Goal: Communication & Community: Answer question/provide support

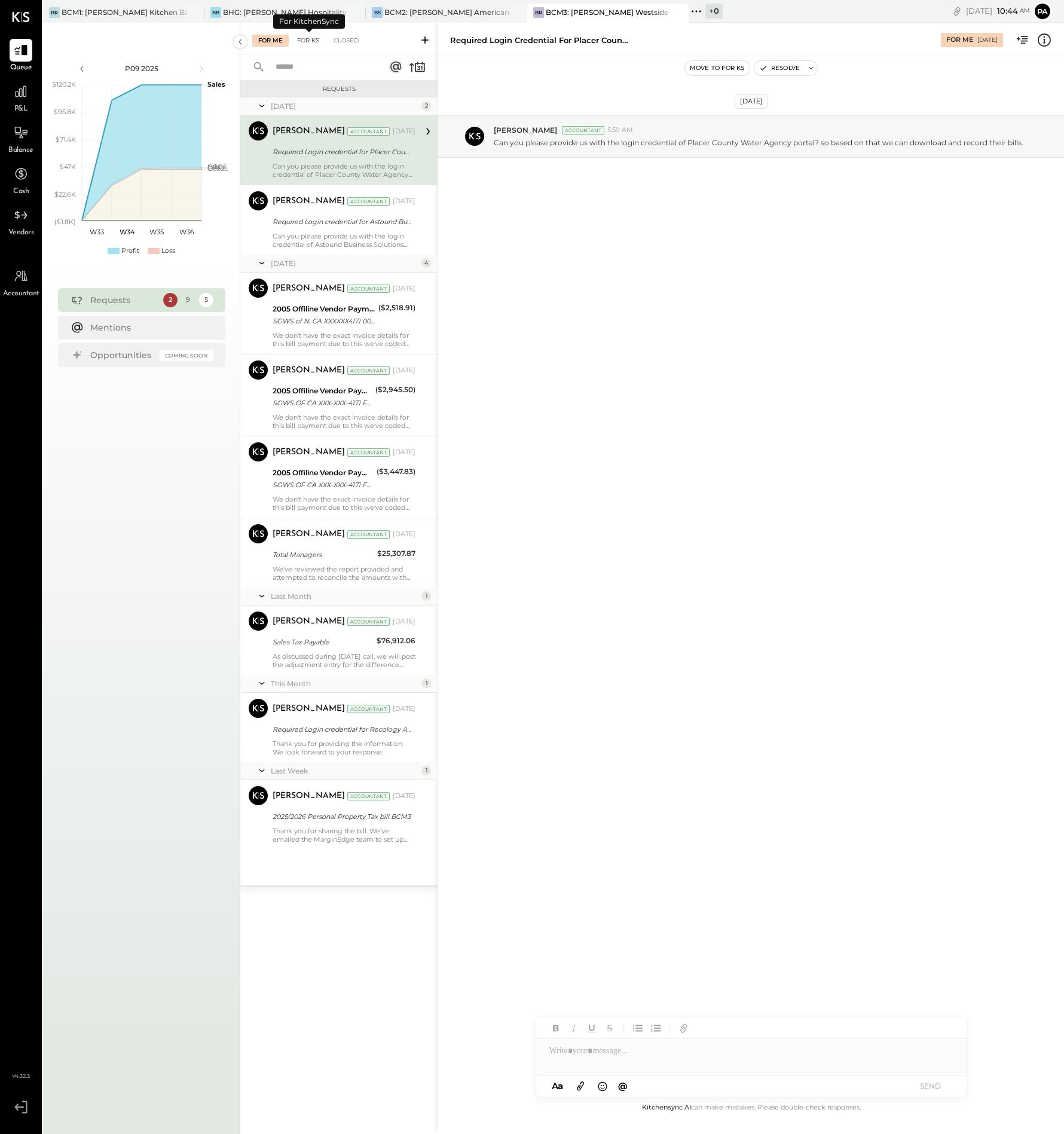
click at [311, 40] on div "For KS" at bounding box center [309, 40] width 34 height 12
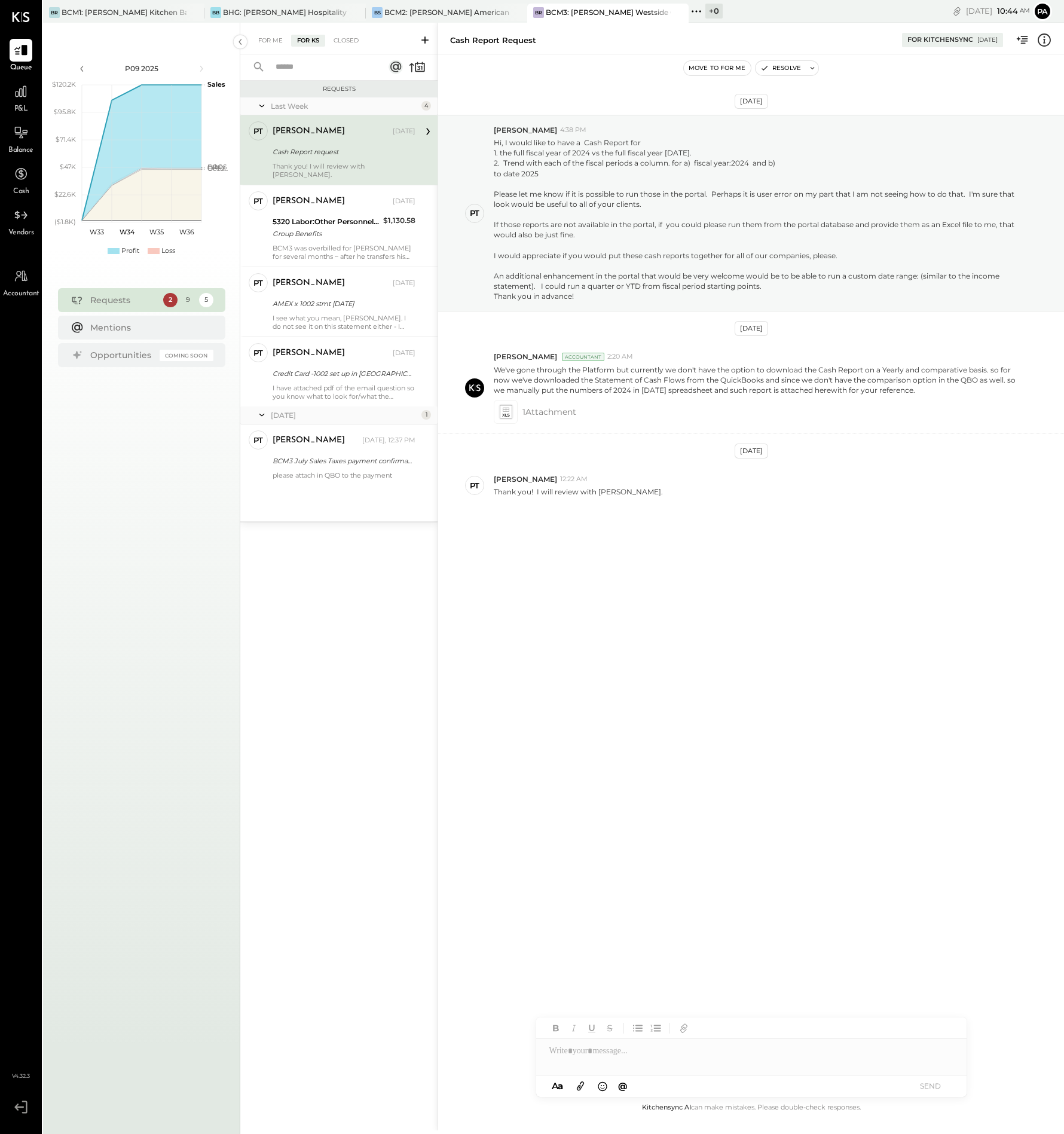
click at [424, 37] on icon at bounding box center [424, 40] width 12 height 12
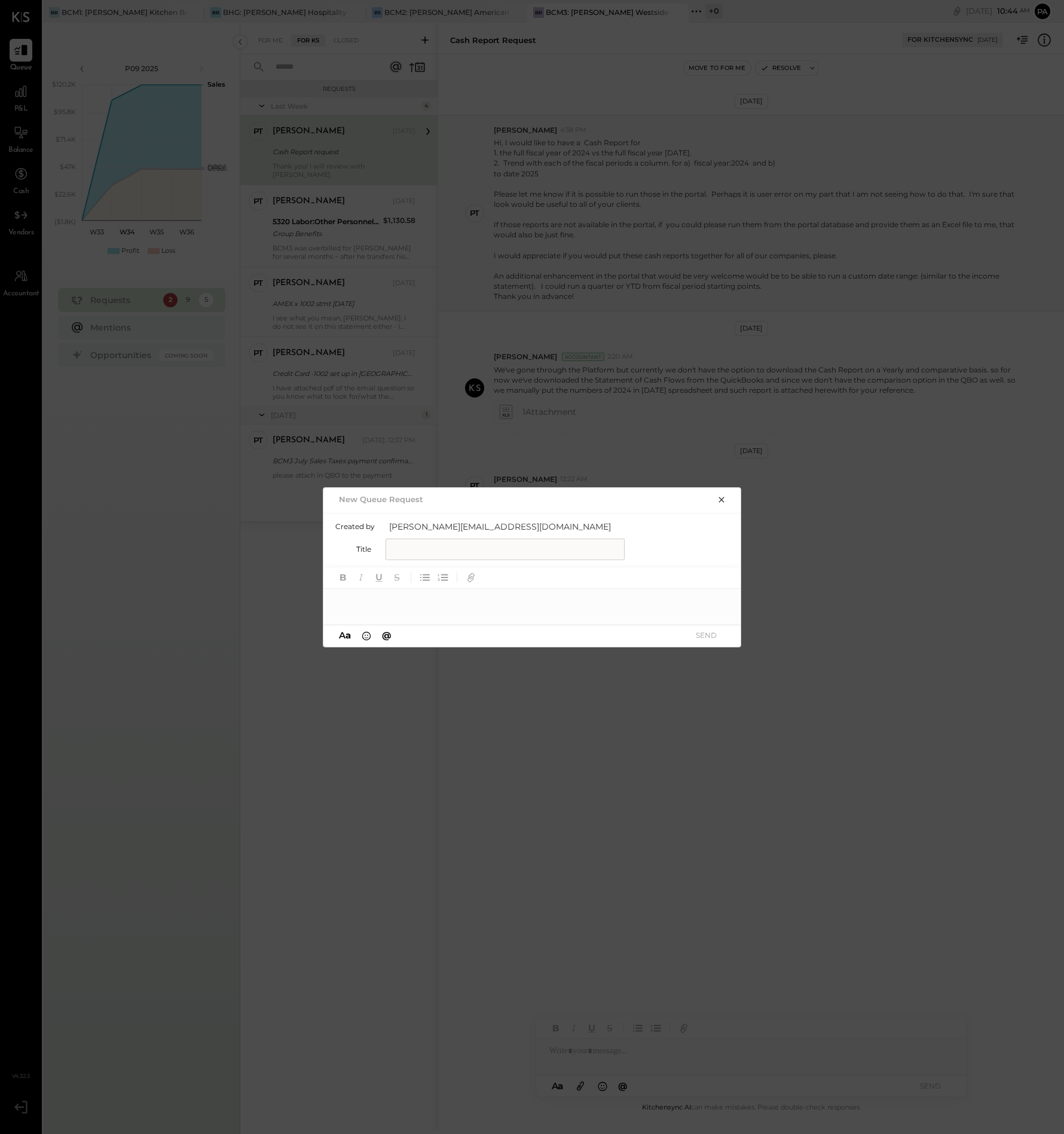
click at [413, 550] on input "text" at bounding box center [505, 550] width 239 height 22
type input "**********"
click at [397, 602] on div at bounding box center [532, 601] width 419 height 24
click at [709, 637] on button "SEND" at bounding box center [706, 635] width 48 height 16
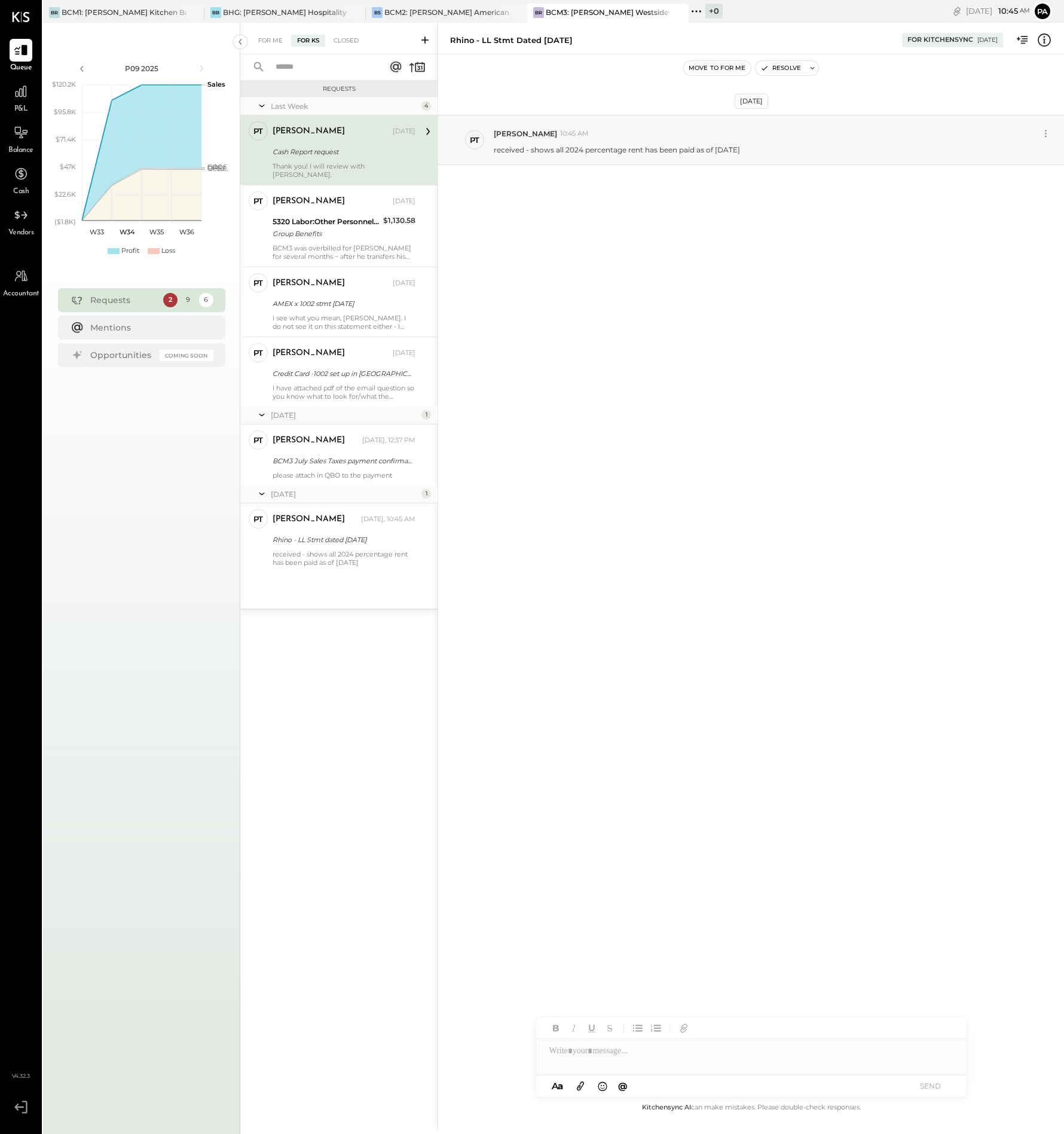
click at [620, 1056] on div at bounding box center [752, 1051] width 431 height 24
click at [581, 1084] on icon at bounding box center [580, 1087] width 7 height 9
click at [454, 11] on div "BCM2: [PERSON_NAME] American Cooking" at bounding box center [447, 12] width 125 height 10
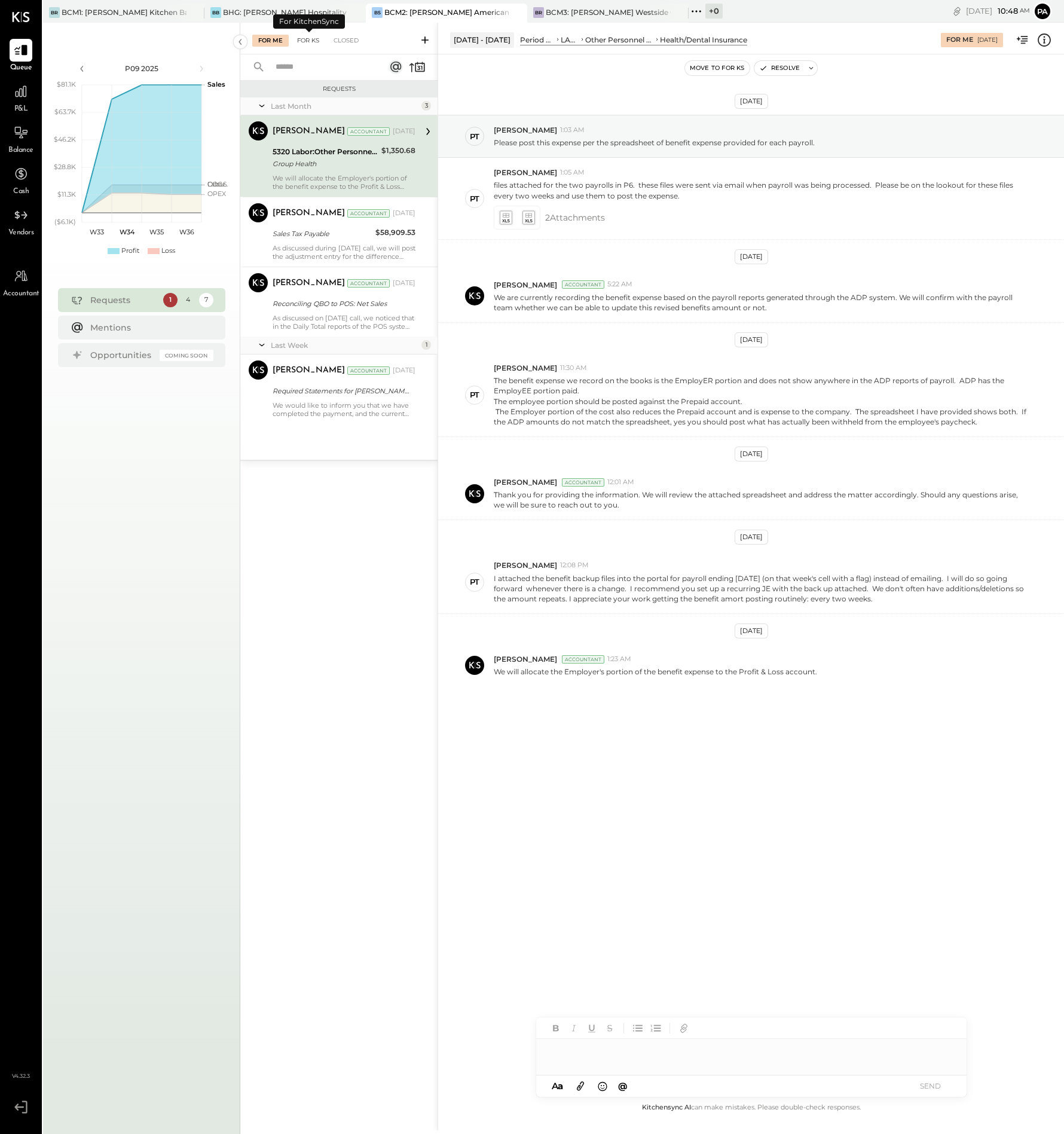
click at [305, 38] on div "For KS" at bounding box center [309, 40] width 34 height 12
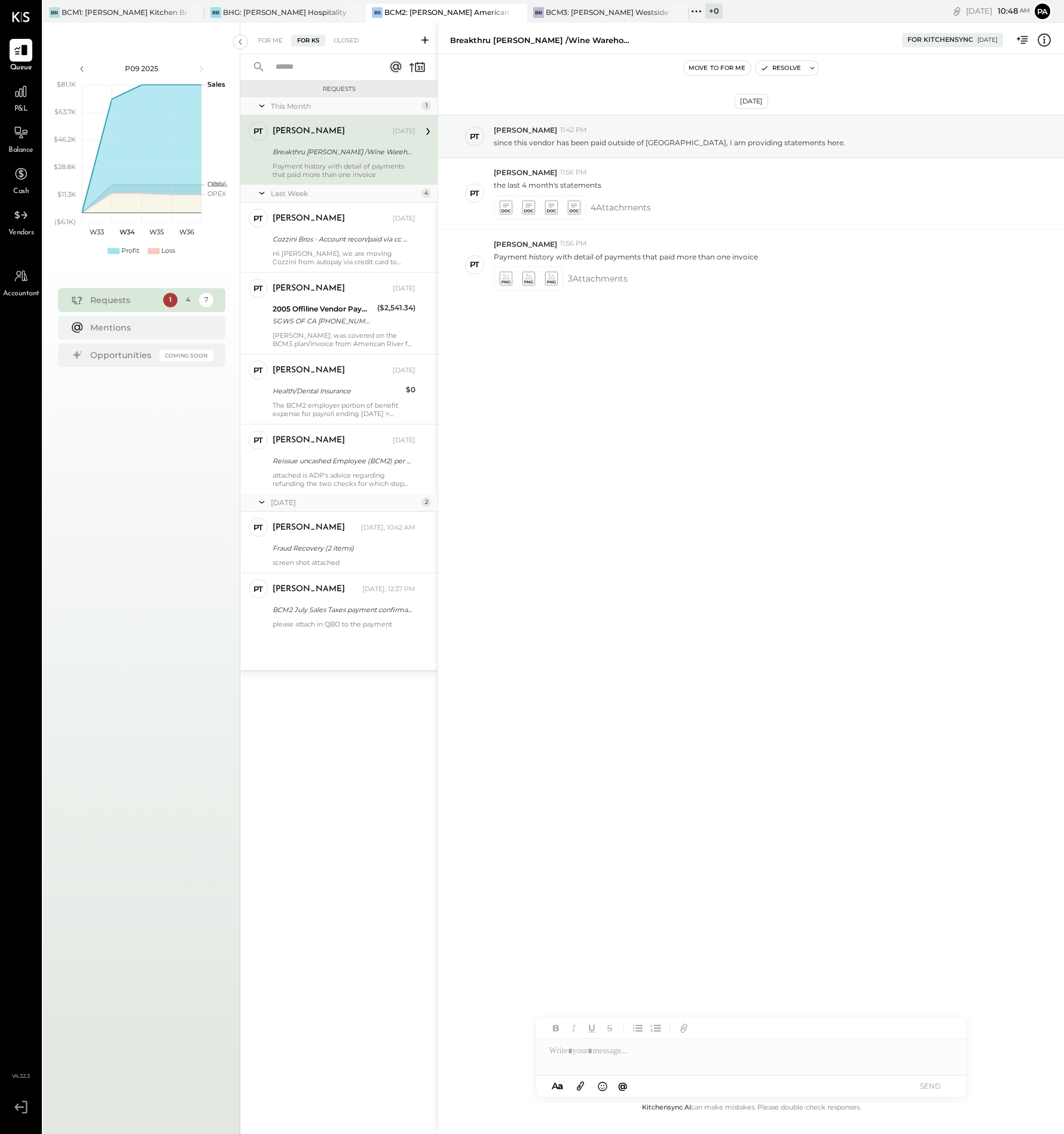
click at [424, 40] on icon at bounding box center [424, 40] width 7 height 7
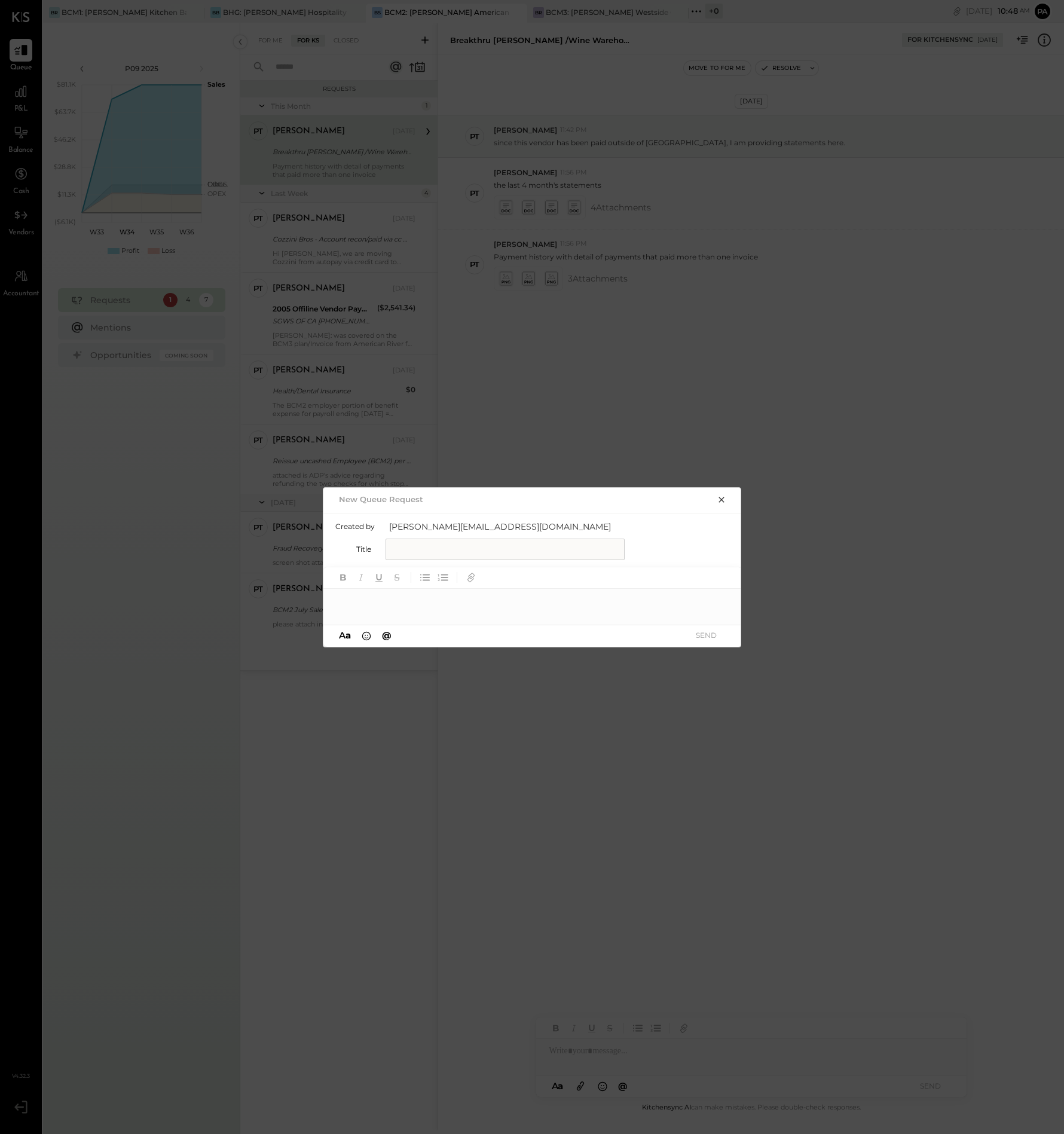
click at [465, 548] on input "text" at bounding box center [505, 550] width 239 height 22
type input "**********"
click at [377, 606] on div at bounding box center [532, 601] width 419 height 24
click at [706, 635] on button "SEND" at bounding box center [706, 635] width 48 height 16
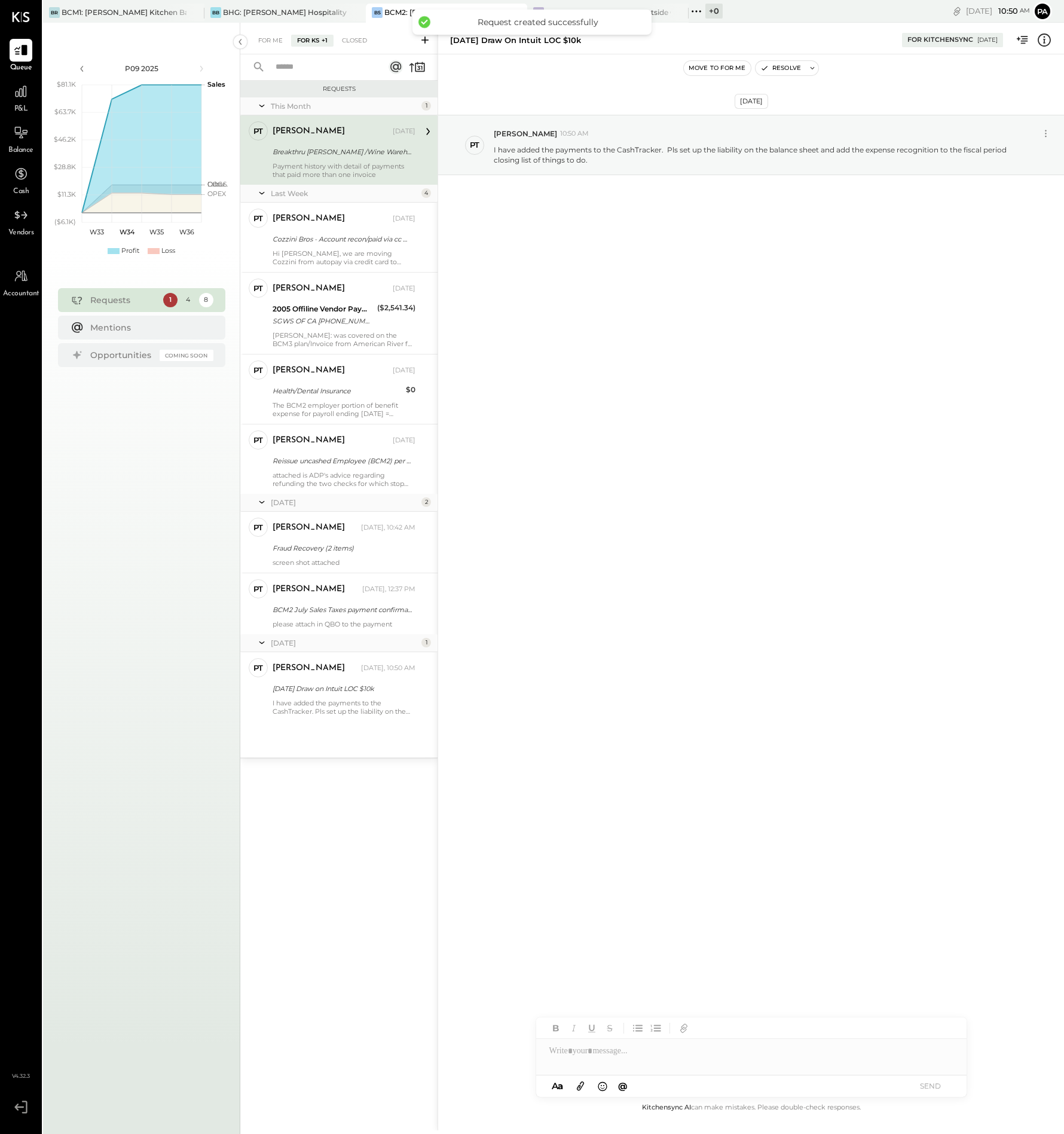
click at [623, 1056] on div at bounding box center [752, 1051] width 431 height 24
drag, startPoint x: 814, startPoint y: 1049, endPoint x: 491, endPoint y: 1052, distance: 323.0
click at [491, 1052] on div "**********" at bounding box center [751, 577] width 626 height 1108
click at [579, 1086] on icon at bounding box center [580, 1087] width 7 height 9
click at [603, 1007] on div "********" at bounding box center [752, 1006] width 431 height 24
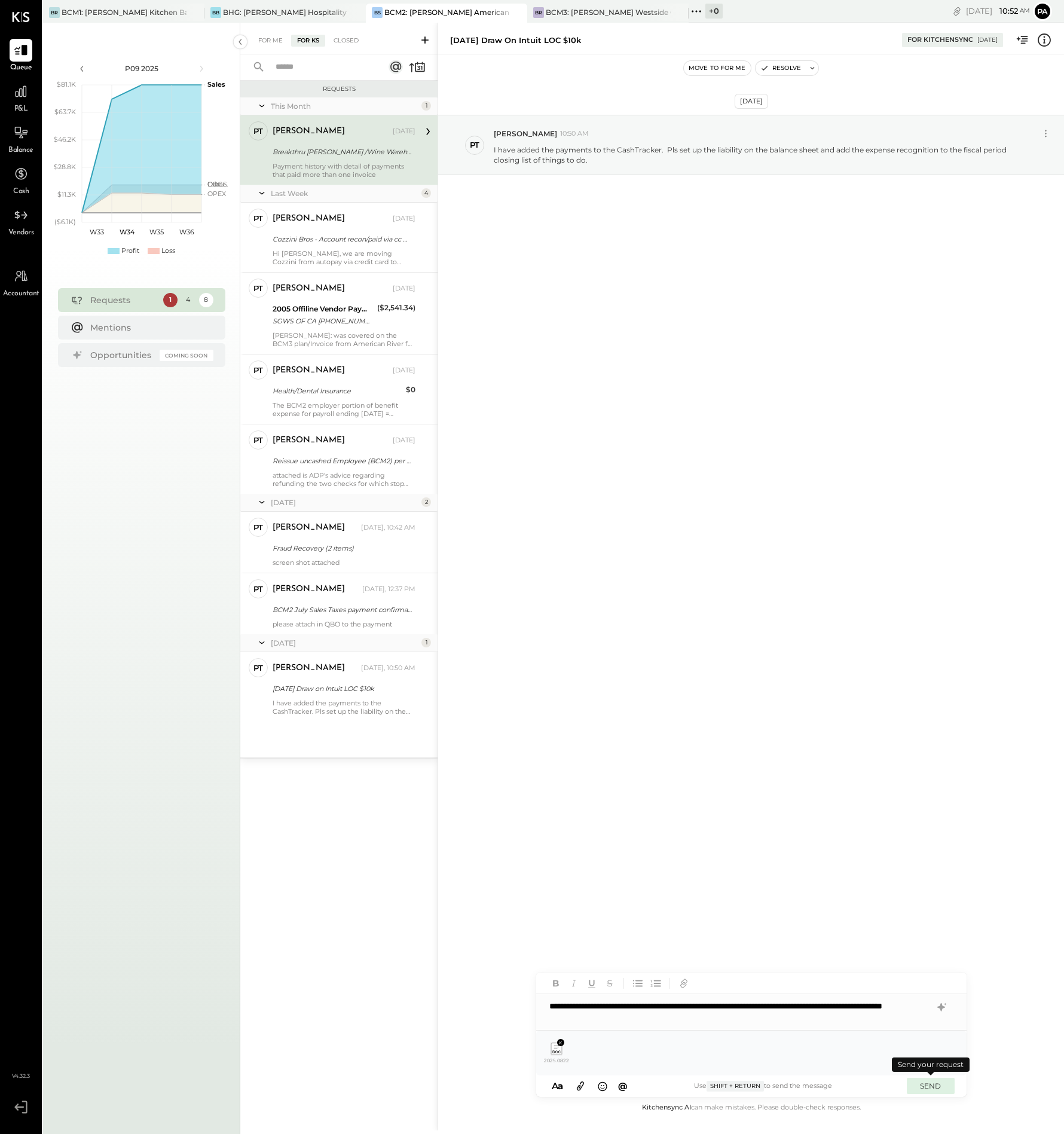
click at [925, 1087] on button "SEND" at bounding box center [931, 1086] width 48 height 16
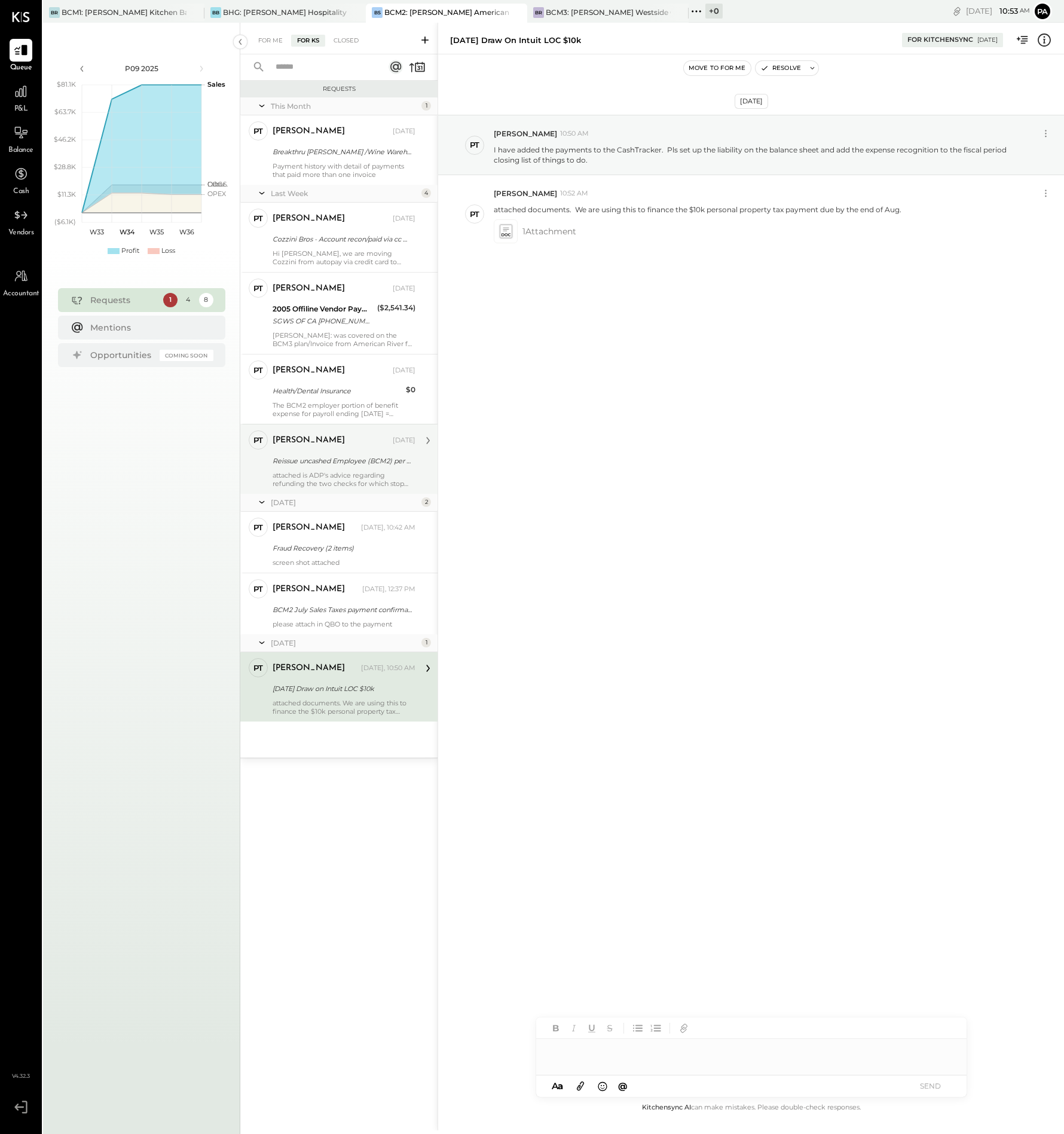
click at [338, 475] on div "attached is ADP's advice regarding refunding the two checks for which stop paym…" at bounding box center [344, 480] width 143 height 17
